Goal: Complete Application Form: Complete application form

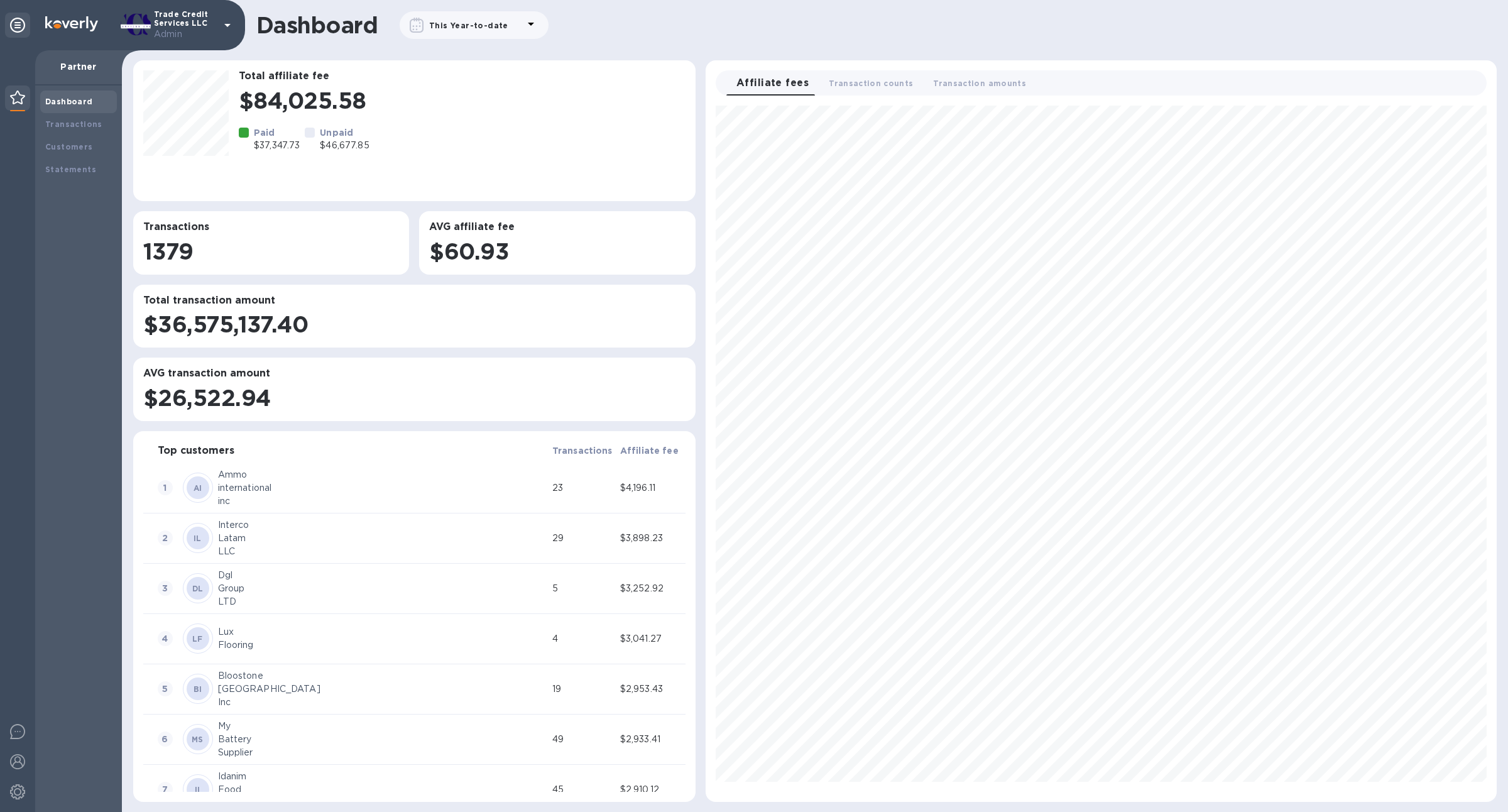
scroll to position [687, 781]
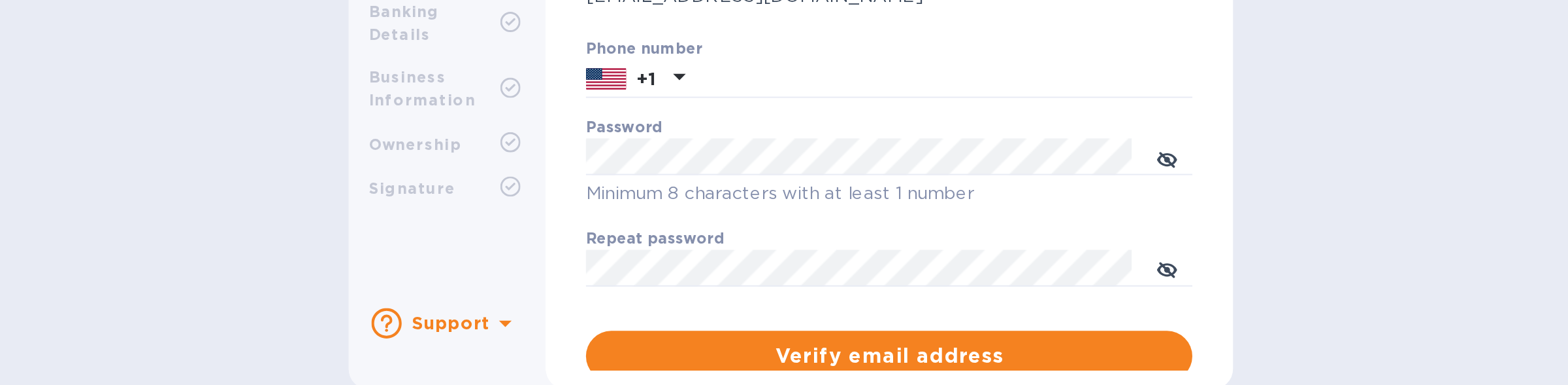
scroll to position [62, 0]
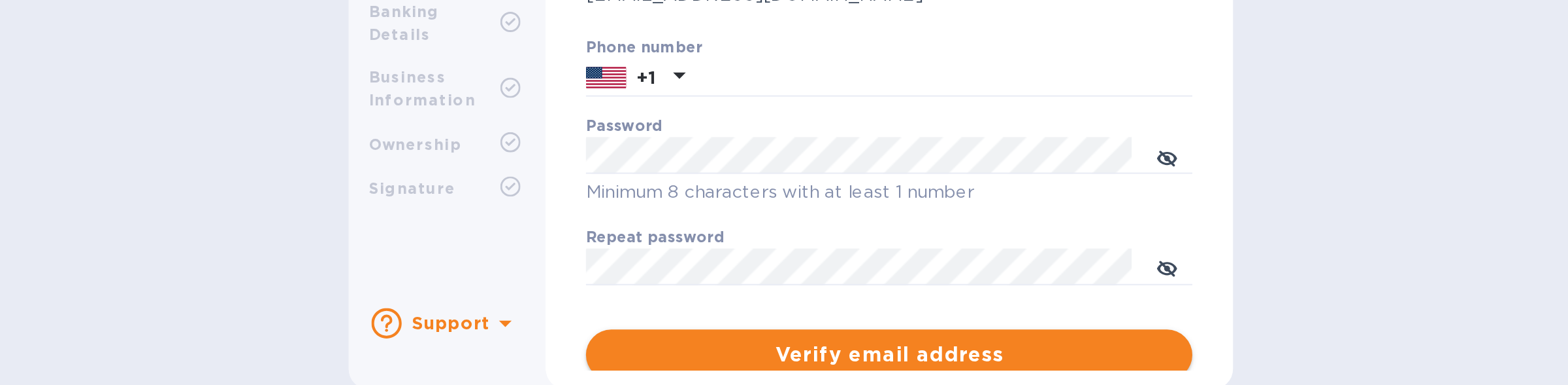
click at [770, 350] on span "Verify email address" at bounding box center [835, 346] width 293 height 15
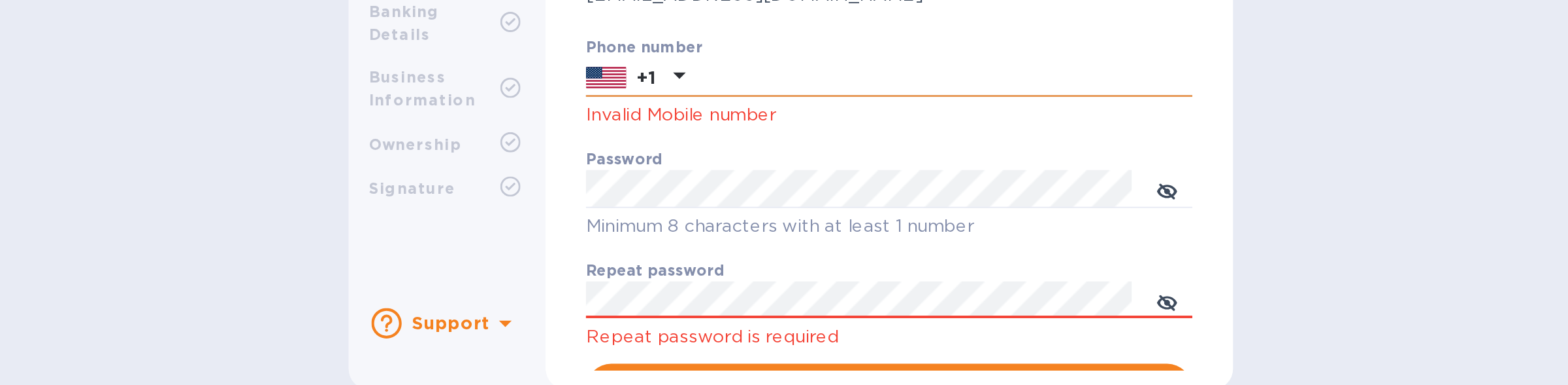
click at [768, 201] on input "text" at bounding box center [863, 202] width 257 height 20
type input "7816900843"
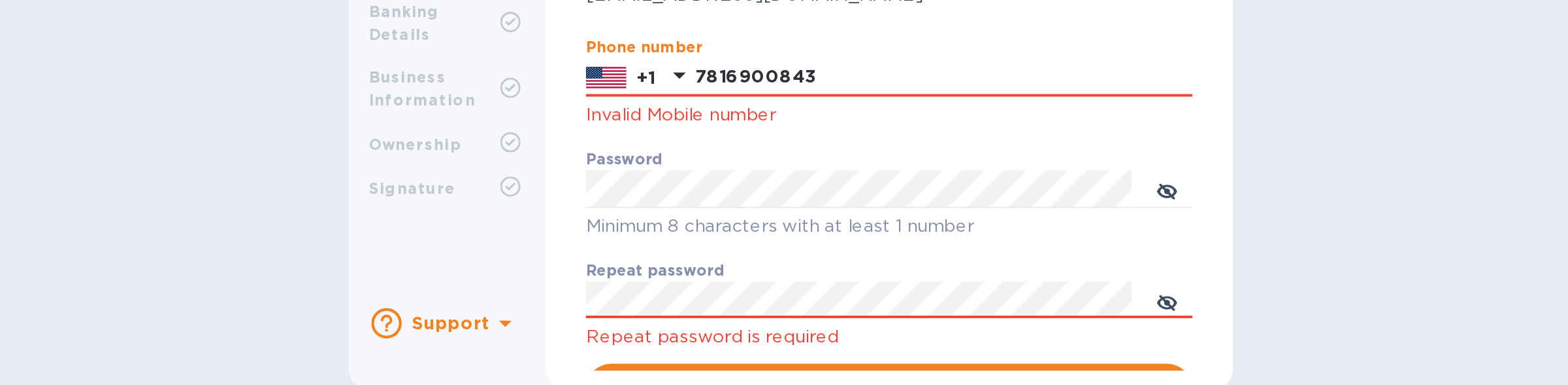
click at [763, 328] on div "Repeat password Repeat password is required" at bounding box center [834, 320] width 313 height 47
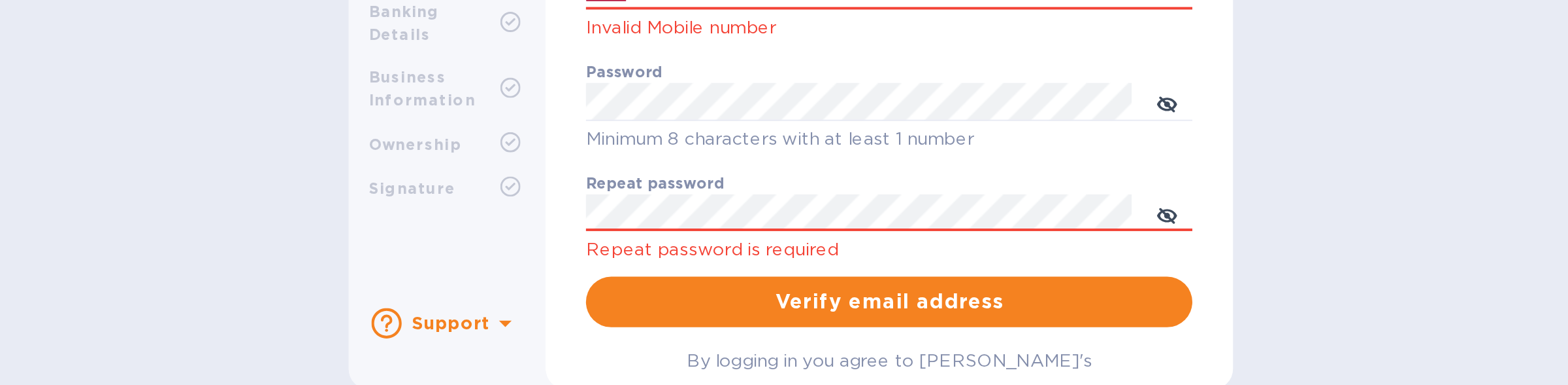
scroll to position [118, 0]
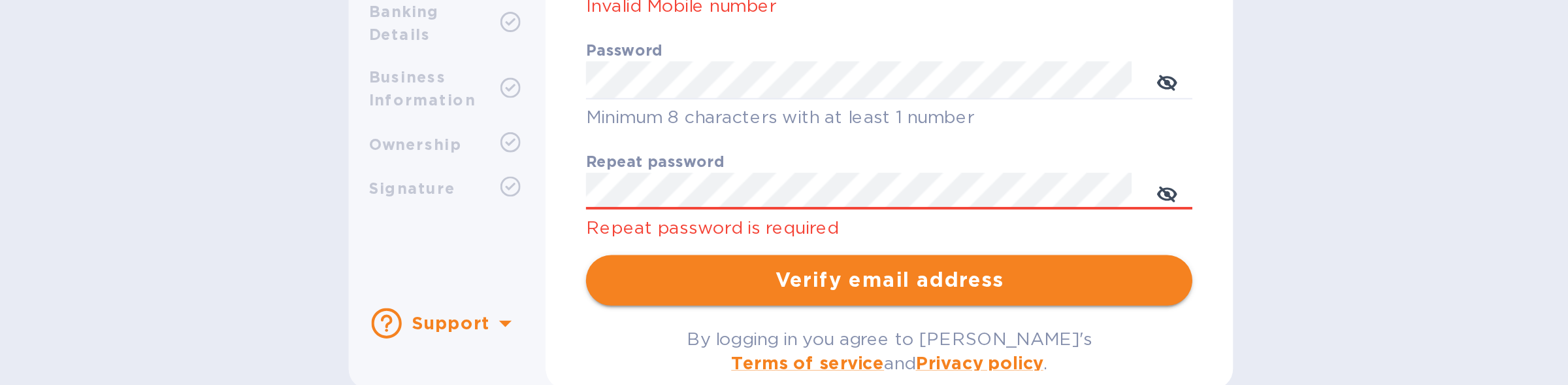
click at [767, 309] on span "Verify email address" at bounding box center [835, 307] width 293 height 15
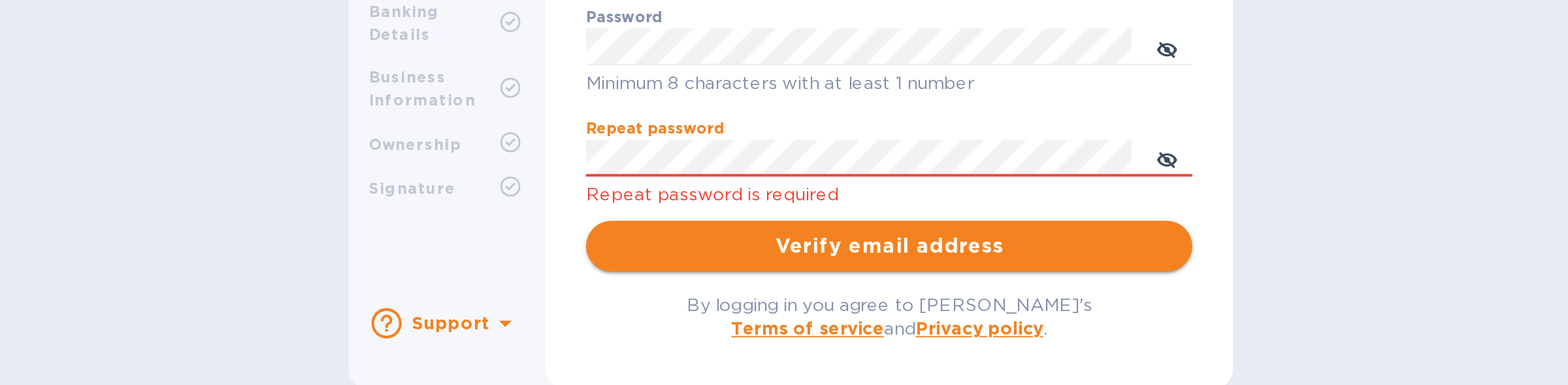
click at [756, 284] on span "Verify email address" at bounding box center [835, 290] width 293 height 15
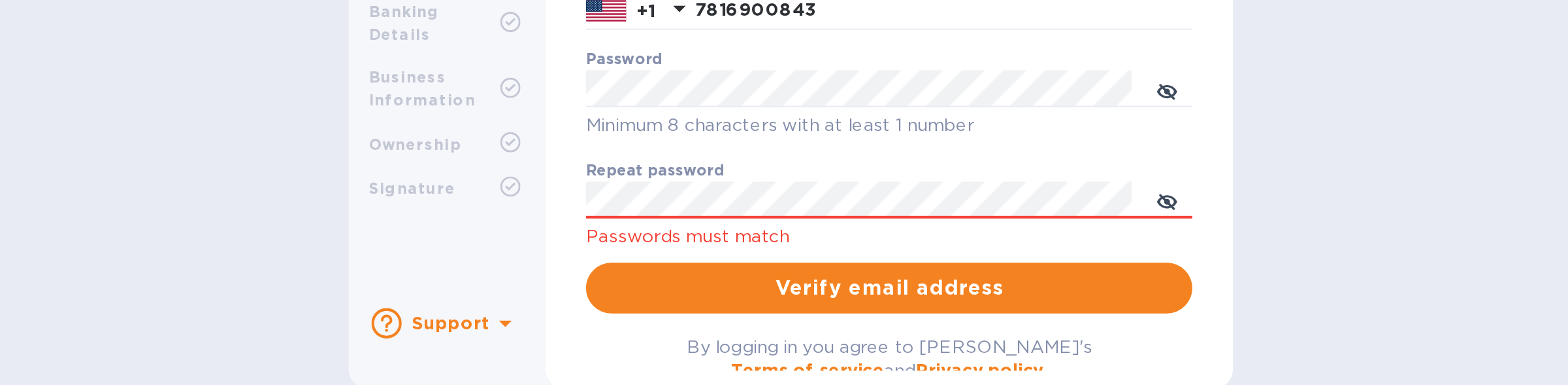
scroll to position [92, 0]
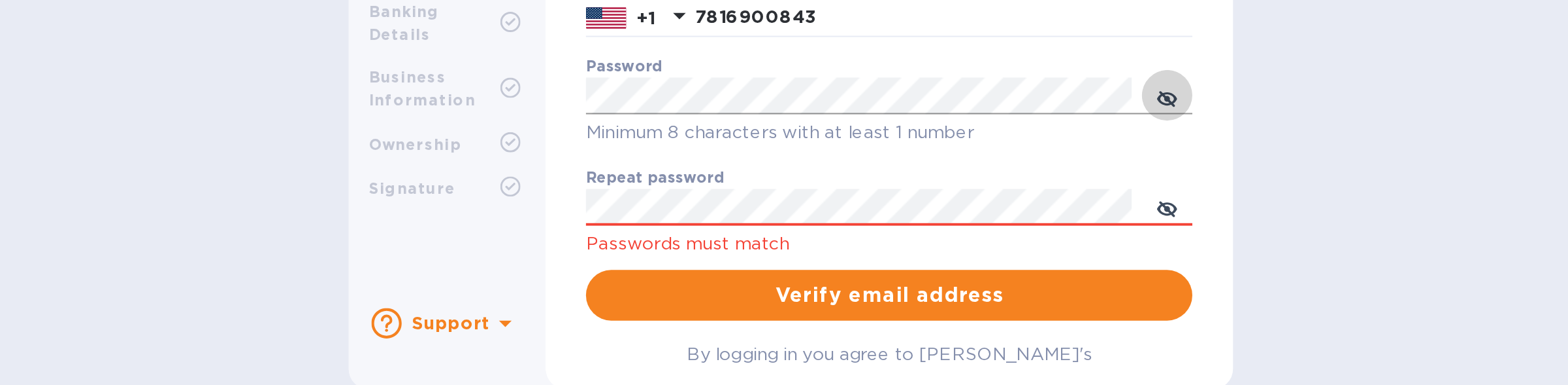
click at [974, 214] on icon "toggle password visibility" at bounding box center [979, 213] width 10 height 10
click at [788, 311] on span "Verify email address" at bounding box center [835, 315] width 293 height 15
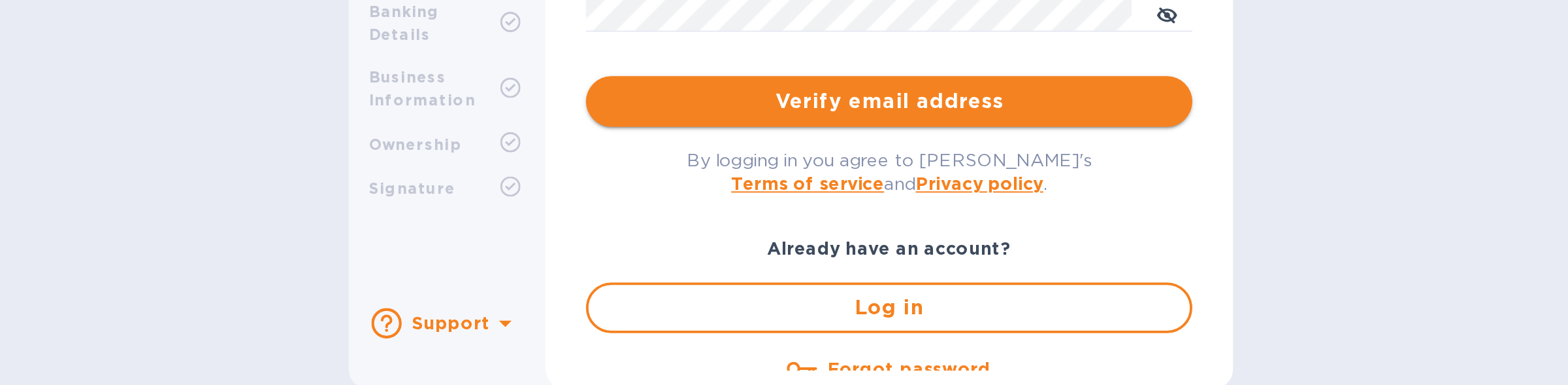
scroll to position [210, 0]
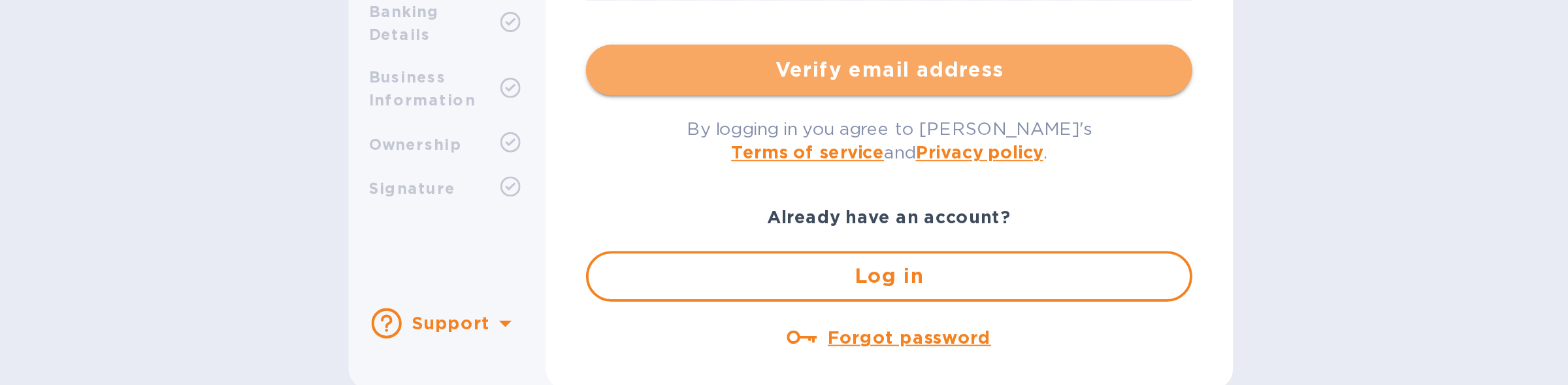
click at [773, 201] on span "Verify email address" at bounding box center [835, 198] width 293 height 15
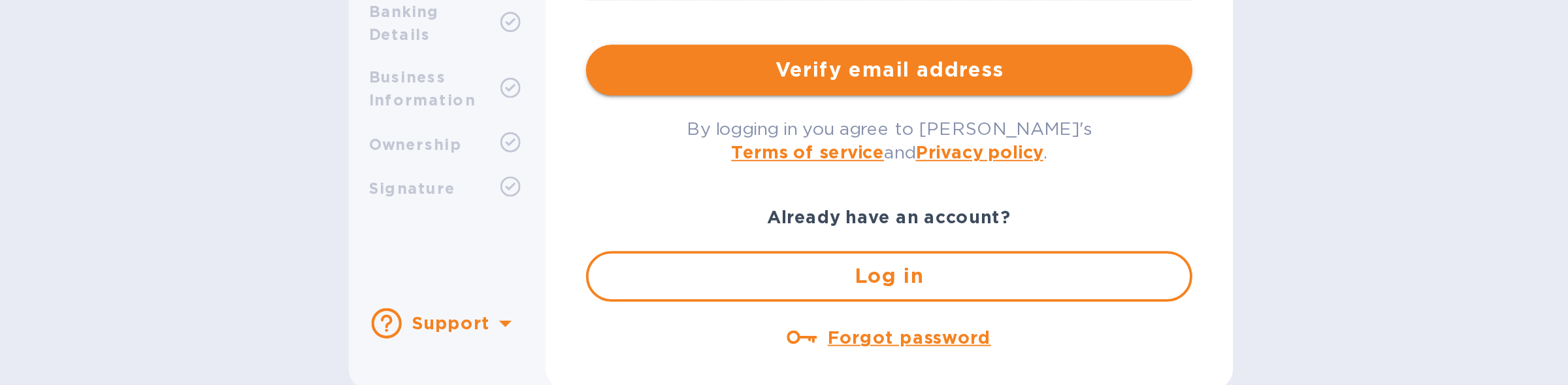
click at [773, 201] on span "Verify email address" at bounding box center [835, 198] width 293 height 15
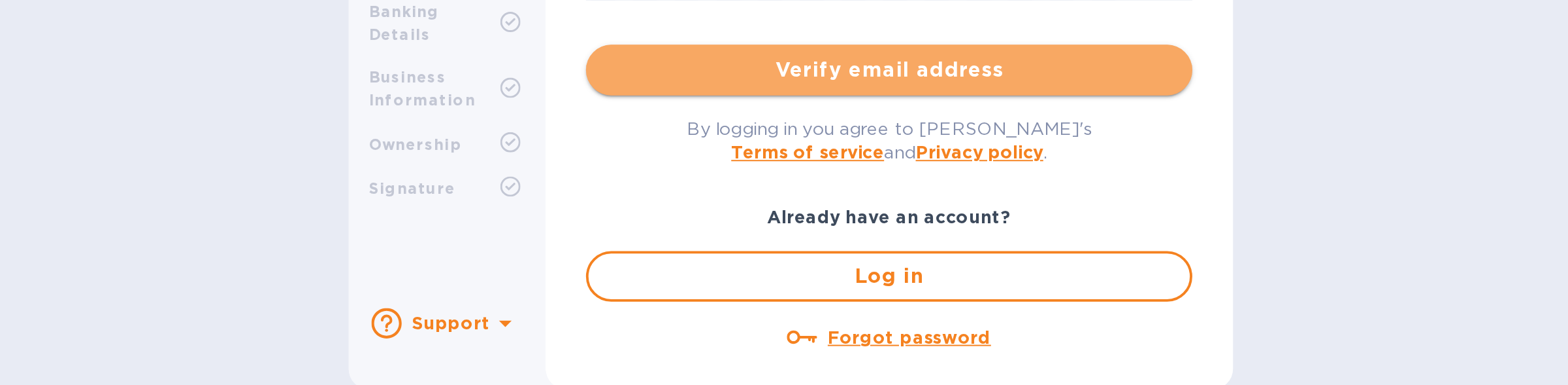
click at [773, 201] on span "Verify email address" at bounding box center [835, 198] width 293 height 15
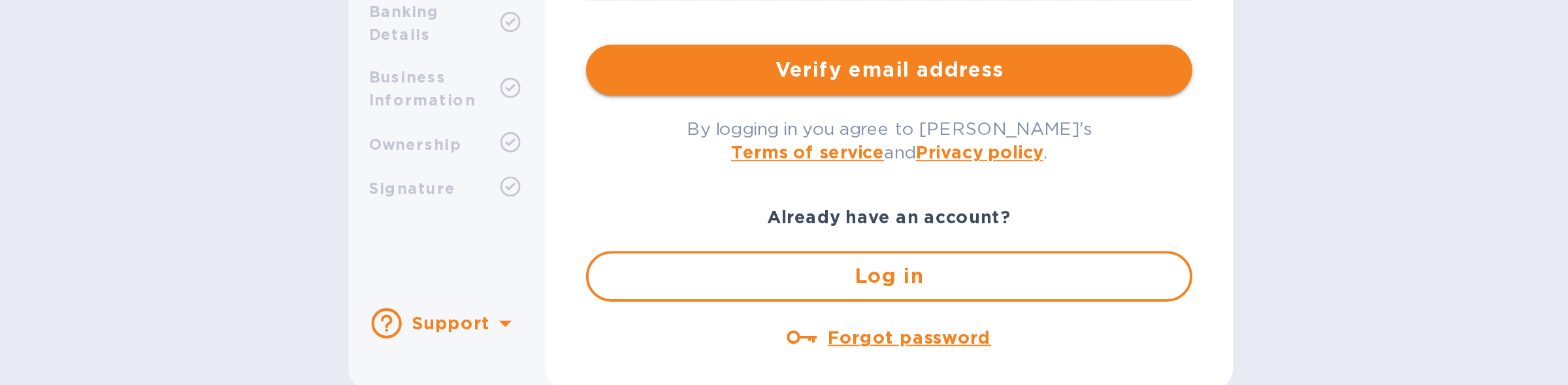
click at [735, 201] on span "Verify email address" at bounding box center [835, 198] width 293 height 15
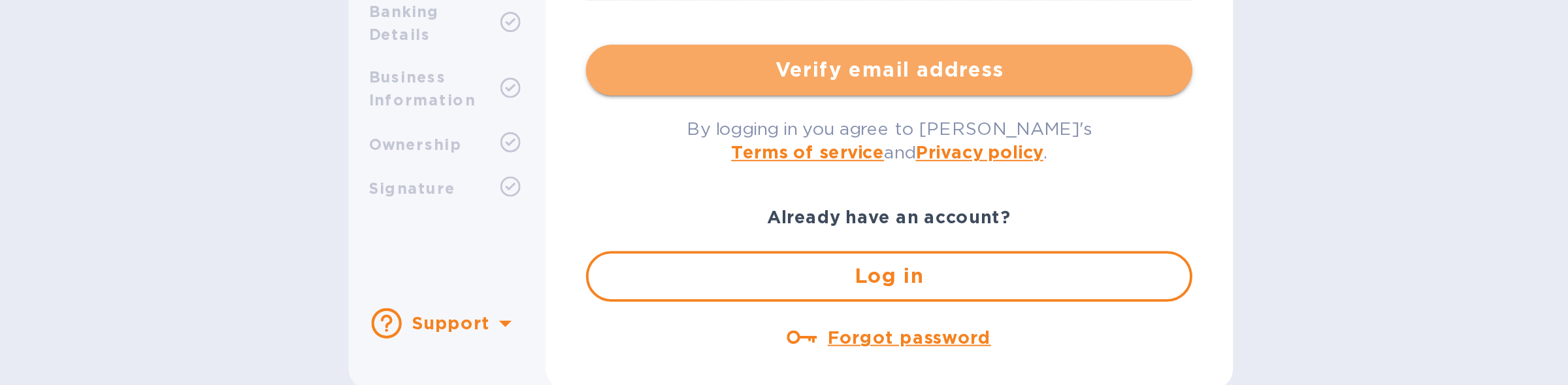
click at [735, 201] on span "Verify email address" at bounding box center [835, 198] width 293 height 15
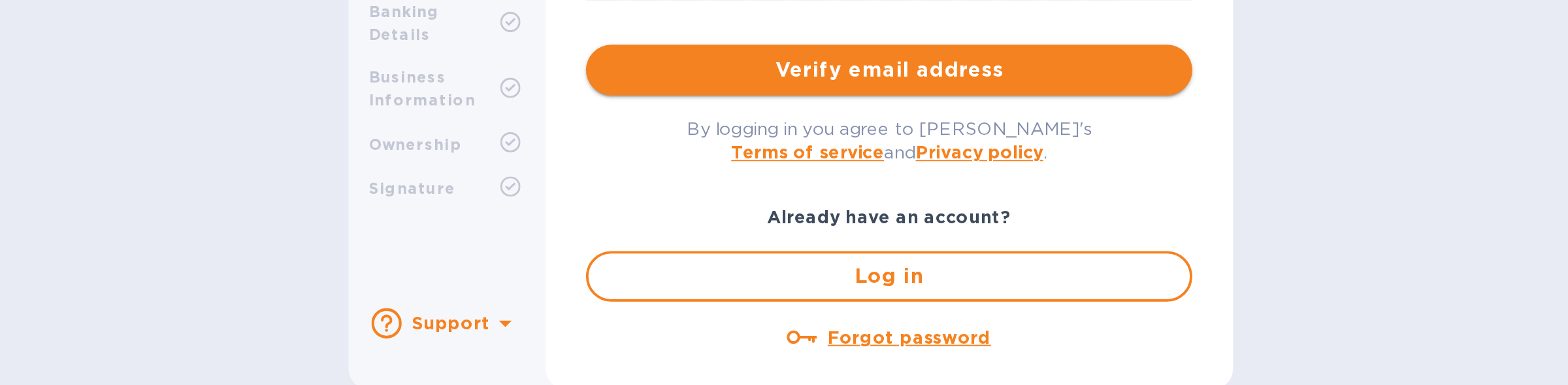
click at [735, 201] on span "Verify email address" at bounding box center [835, 198] width 293 height 15
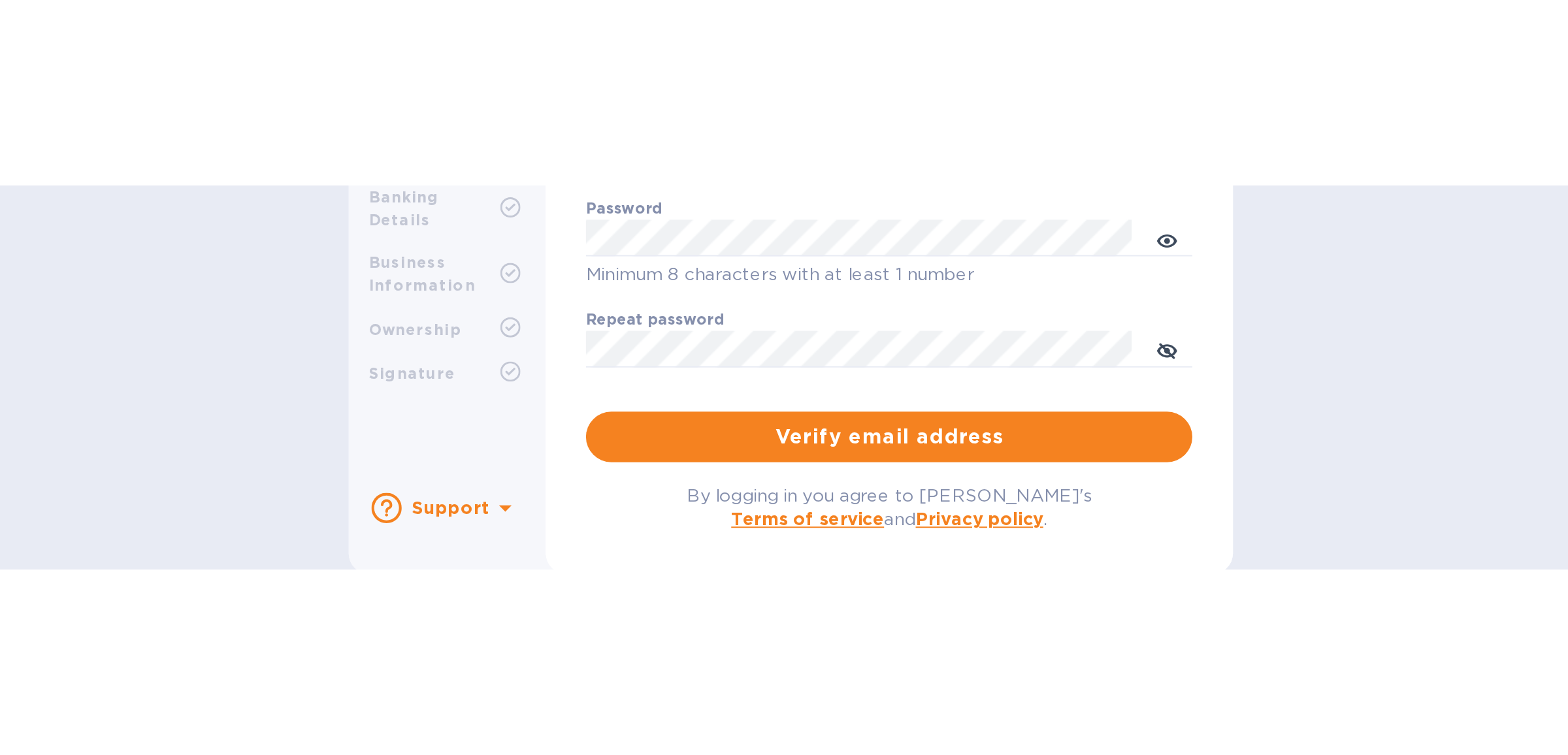
scroll to position [0, 0]
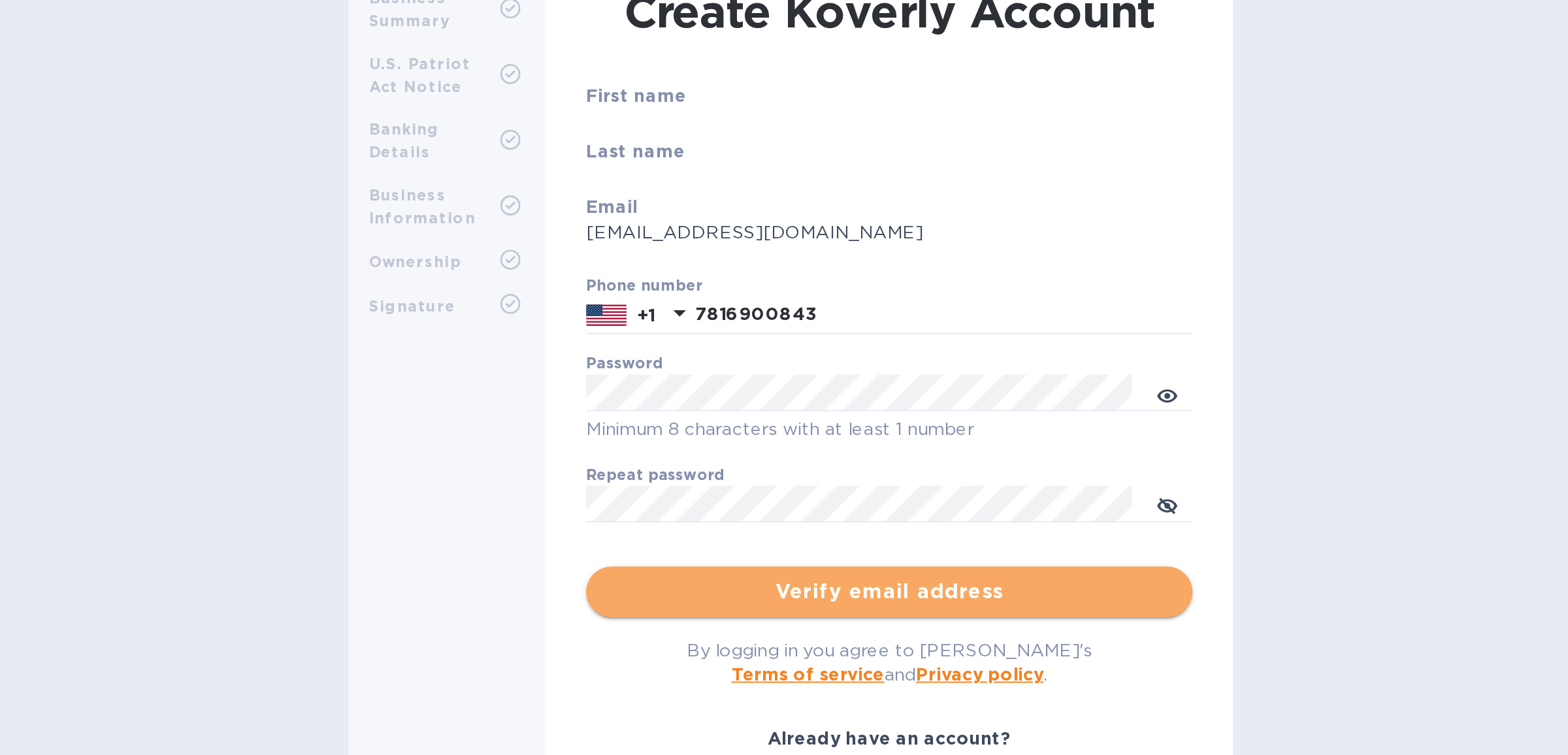
click at [745, 408] on span "Verify email address" at bounding box center [835, 407] width 293 height 15
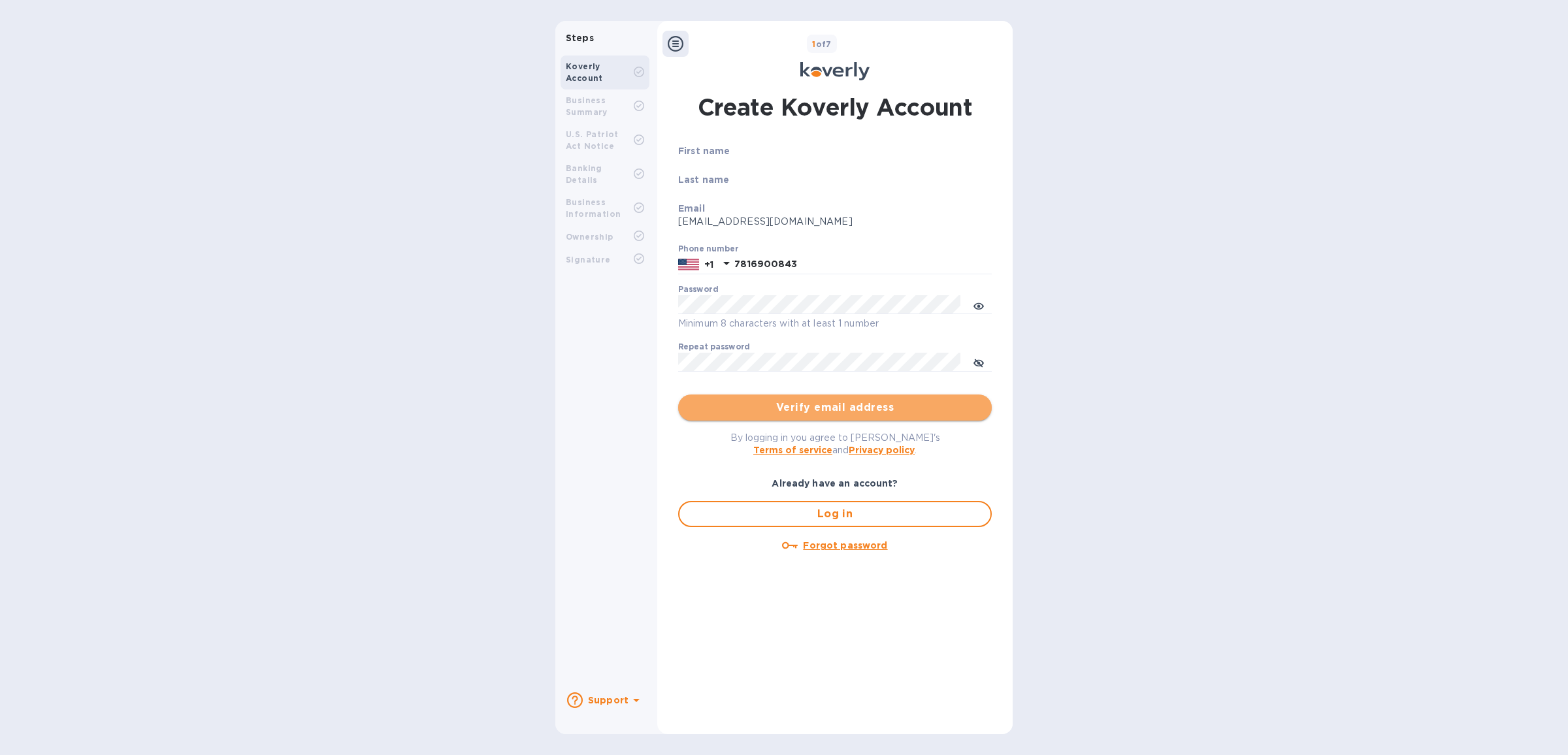
click at [832, 409] on span "Verify email address" at bounding box center [835, 407] width 293 height 15
click at [817, 407] on span "Verify email address" at bounding box center [835, 407] width 293 height 15
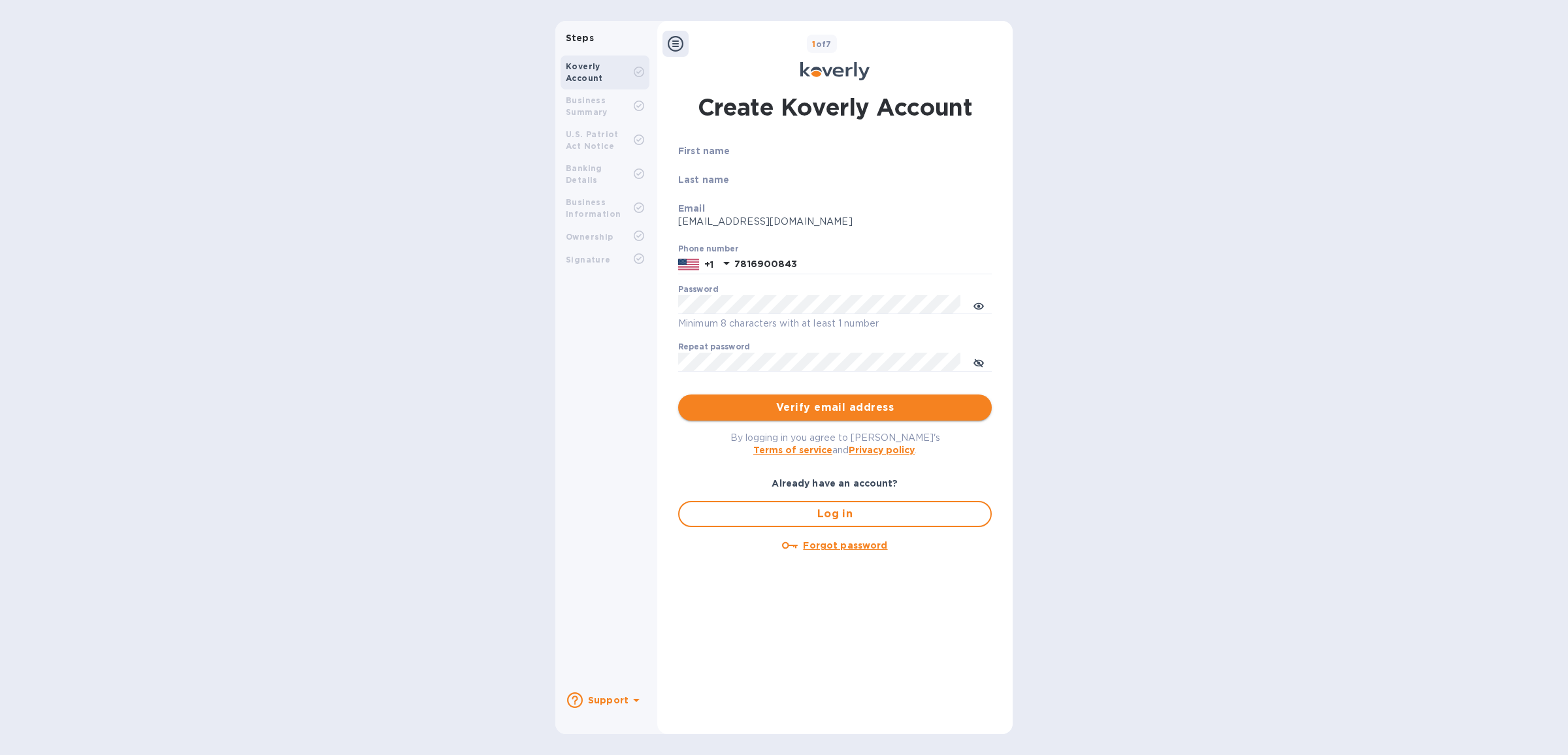
click at [817, 407] on span "Verify email address" at bounding box center [835, 407] width 293 height 15
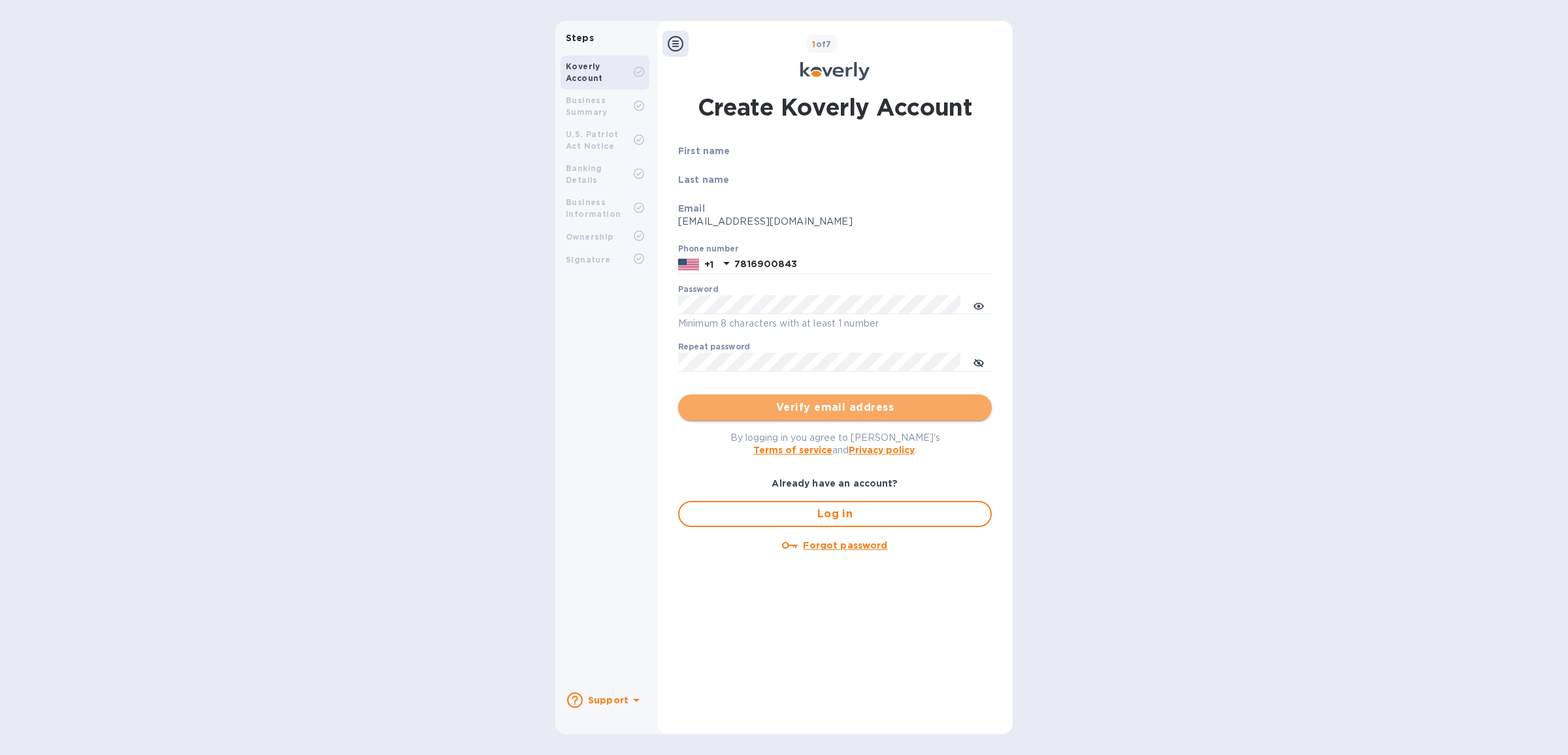
click at [817, 407] on span "Verify email address" at bounding box center [835, 407] width 293 height 15
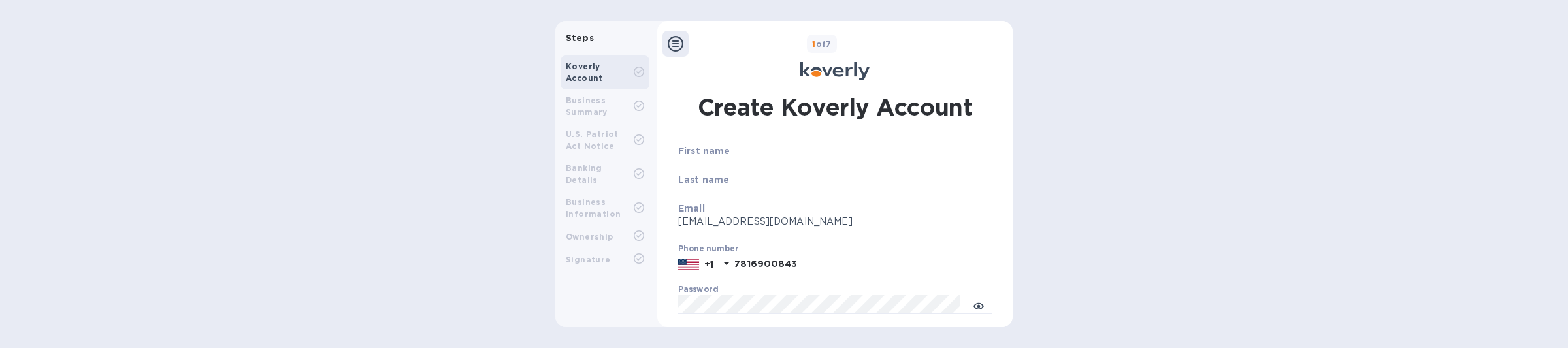
click at [772, 169] on div "First name" at bounding box center [834, 159] width 313 height 29
click at [763, 151] on p "First name" at bounding box center [834, 151] width 313 height 13
click at [704, 177] on b "Last name" at bounding box center [704, 179] width 51 height 10
click at [695, 183] on b "Last name" at bounding box center [704, 179] width 51 height 10
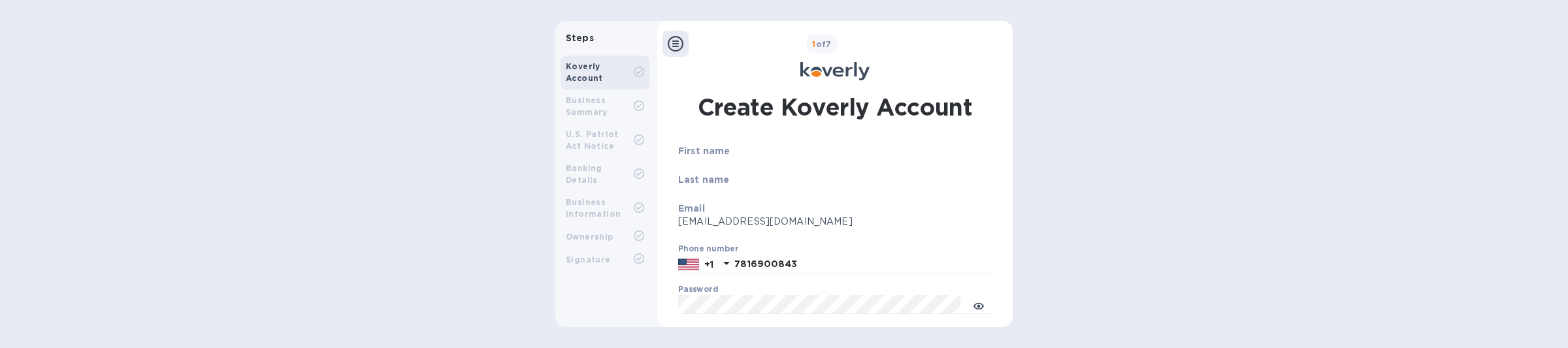
click at [724, 207] on p "Email" at bounding box center [834, 208] width 313 height 13
click at [776, 145] on p "First name" at bounding box center [834, 151] width 313 height 13
click at [751, 175] on p "Last name" at bounding box center [834, 180] width 313 height 13
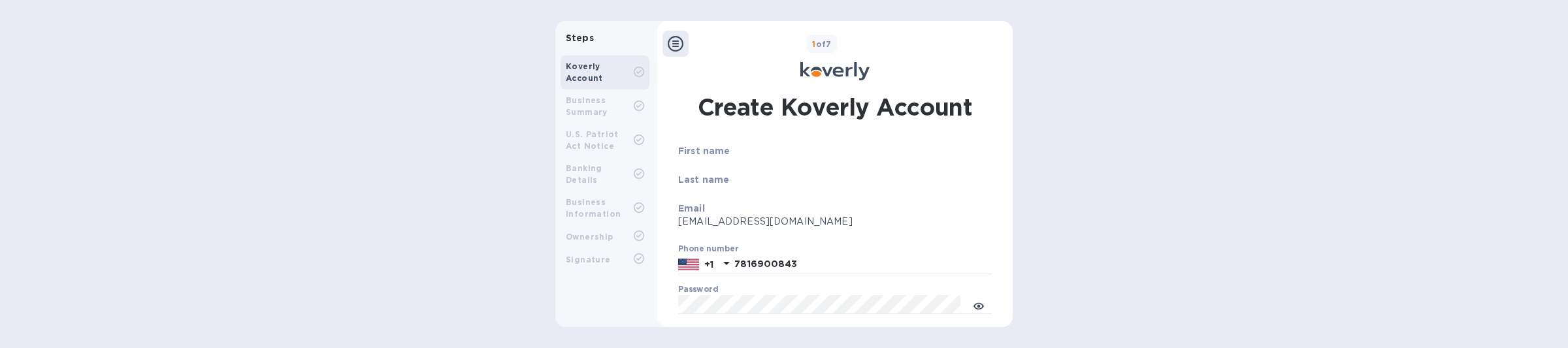
click at [751, 175] on p "Last name" at bounding box center [834, 180] width 313 height 13
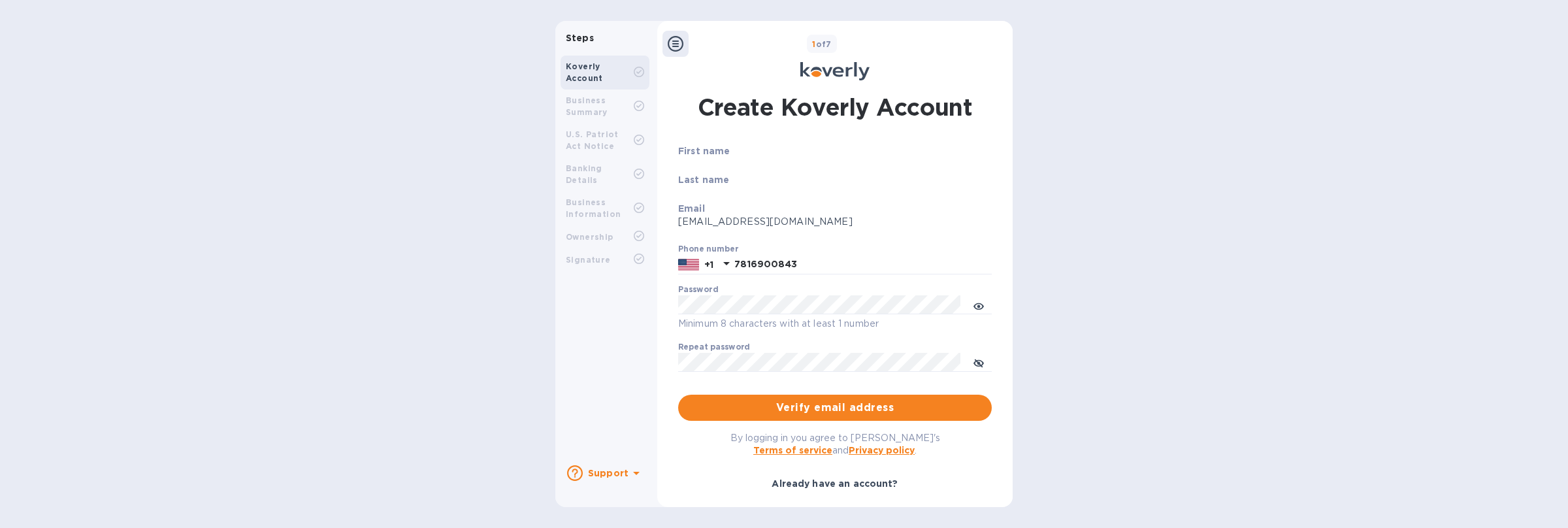
click at [594, 69] on b "Koverly Account" at bounding box center [584, 72] width 37 height 22
click at [594, 100] on b "Business Summary" at bounding box center [586, 106] width 42 height 22
click at [575, 111] on b "Business Summary" at bounding box center [586, 106] width 42 height 22
click at [578, 134] on b "U.S. Patriot Act Notice" at bounding box center [592, 140] width 53 height 22
click at [572, 98] on b "Business Summary" at bounding box center [586, 106] width 42 height 22
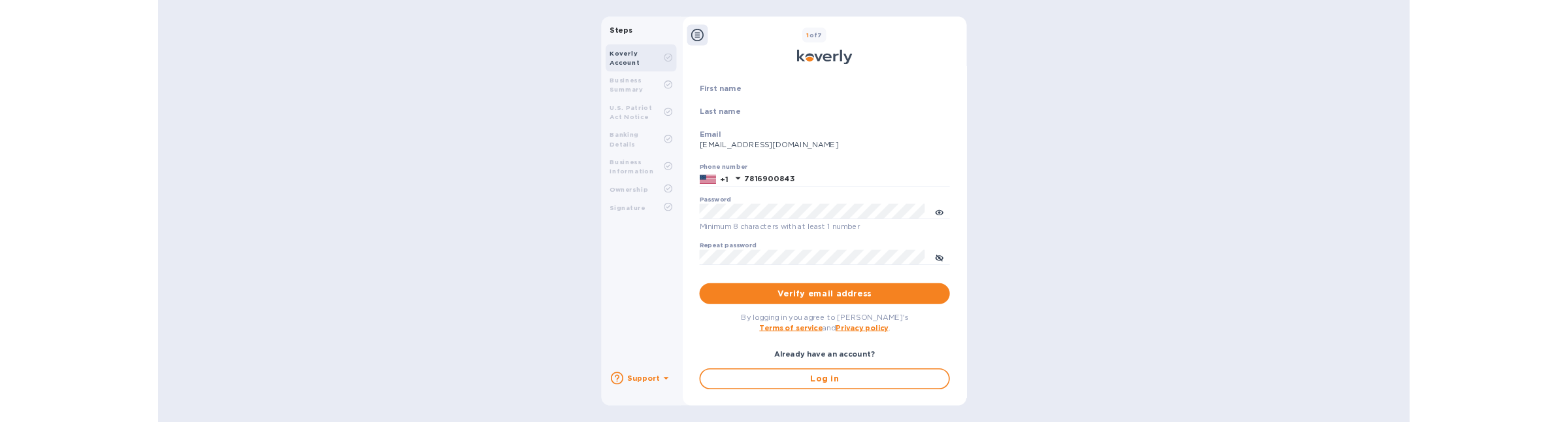
scroll to position [56, 0]
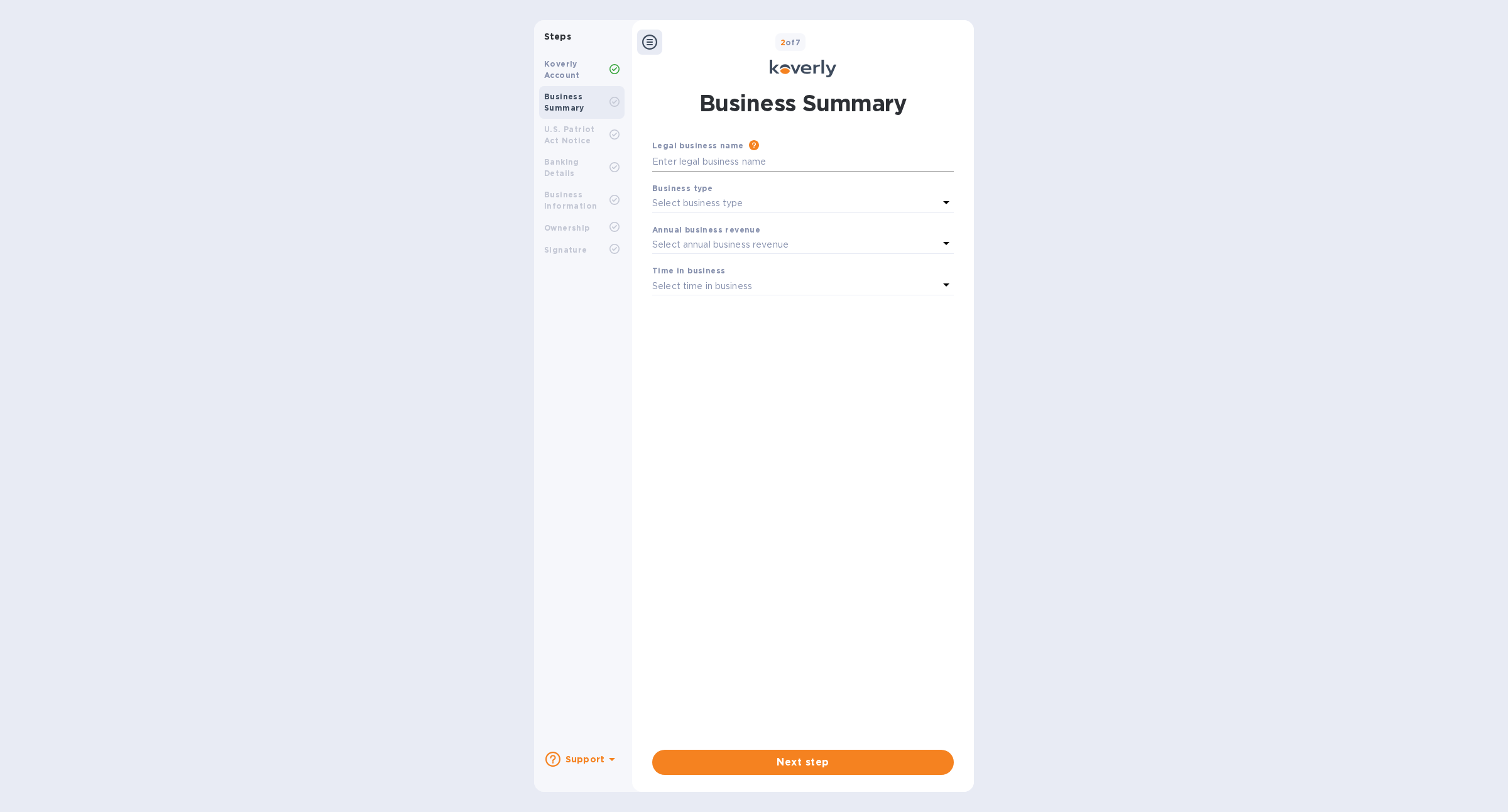
click at [684, 162] on input "text" at bounding box center [802, 162] width 301 height 19
click at [684, 195] on div "Select business type" at bounding box center [795, 203] width 287 height 17
click at [722, 183] on div "Business type" at bounding box center [802, 188] width 301 height 13
click at [720, 210] on p "Select business type" at bounding box center [698, 203] width 92 height 13
click at [711, 177] on div "Business type Select business type" at bounding box center [803, 197] width 311 height 41
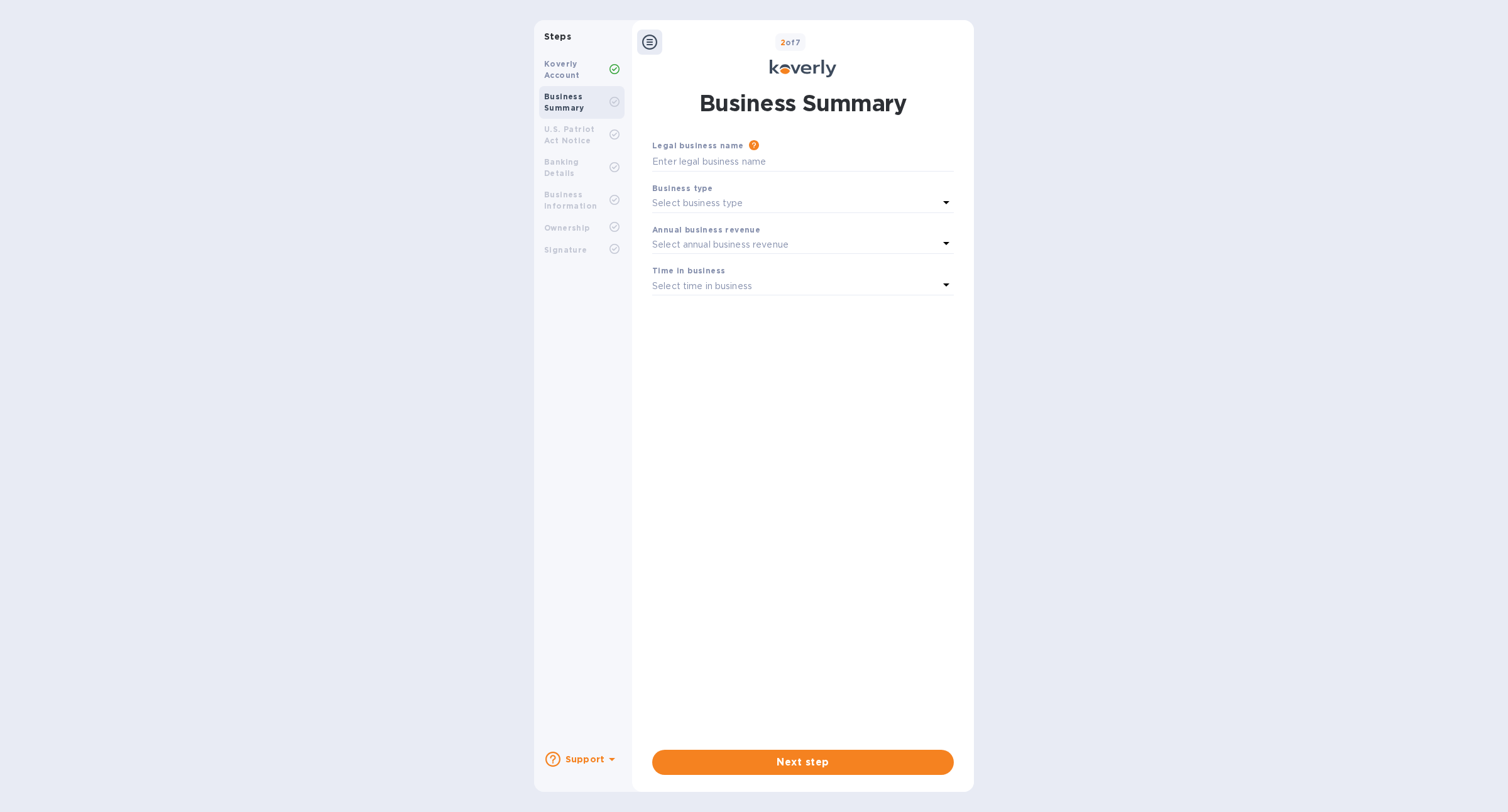
click at [566, 142] on b "U.S. Patriot Act Notice" at bounding box center [570, 135] width 51 height 21
click at [612, 60] on div "Koverly Account" at bounding box center [581, 70] width 75 height 23
click at [541, 65] on div "Koverly Account" at bounding box center [581, 70] width 85 height 33
